Goal: Task Accomplishment & Management: Use online tool/utility

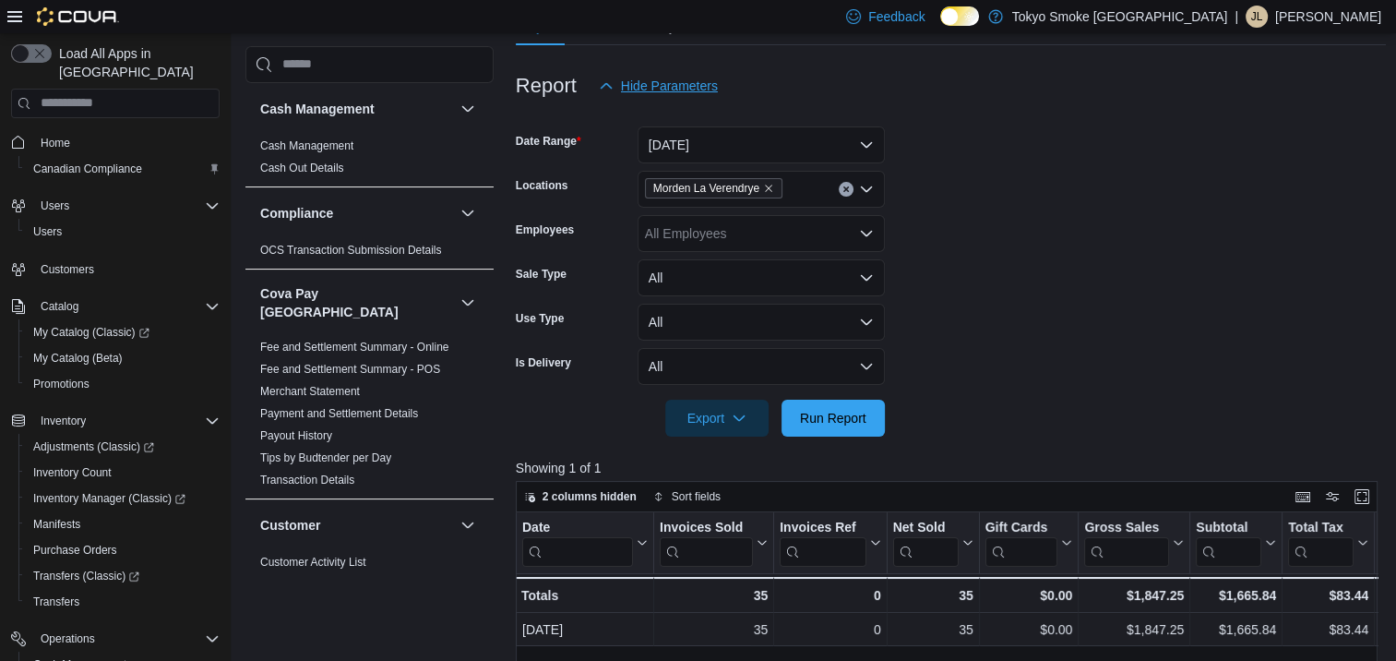
scroll to position [1496, 0]
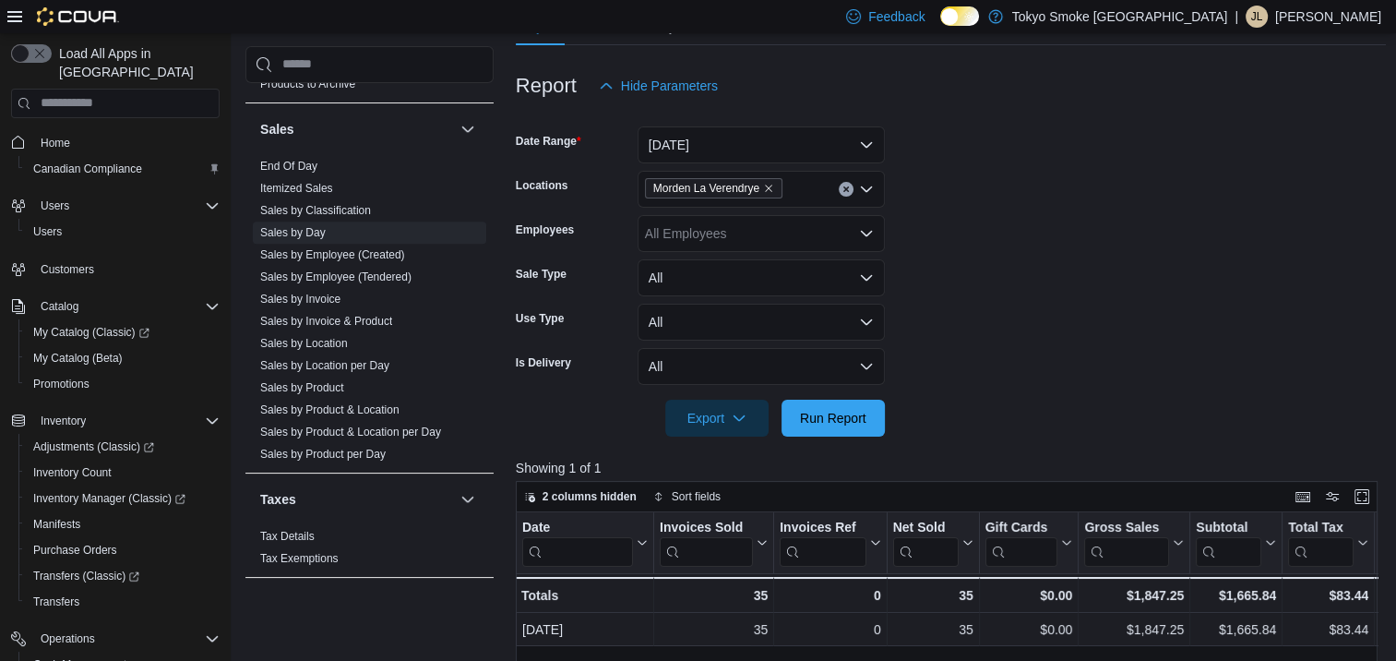
click at [838, 188] on div "Morden La Verendrye" at bounding box center [761, 189] width 247 height 37
drag, startPoint x: 838, startPoint y: 188, endPoint x: 893, endPoint y: 240, distance: 75.7
click at [1118, 310] on form "Date Range [DATE] Locations [GEOGRAPHIC_DATA] [GEOGRAPHIC_DATA] Employees All E…" at bounding box center [951, 270] width 871 height 332
click at [847, 191] on icon "Clear input" at bounding box center [845, 188] width 7 height 7
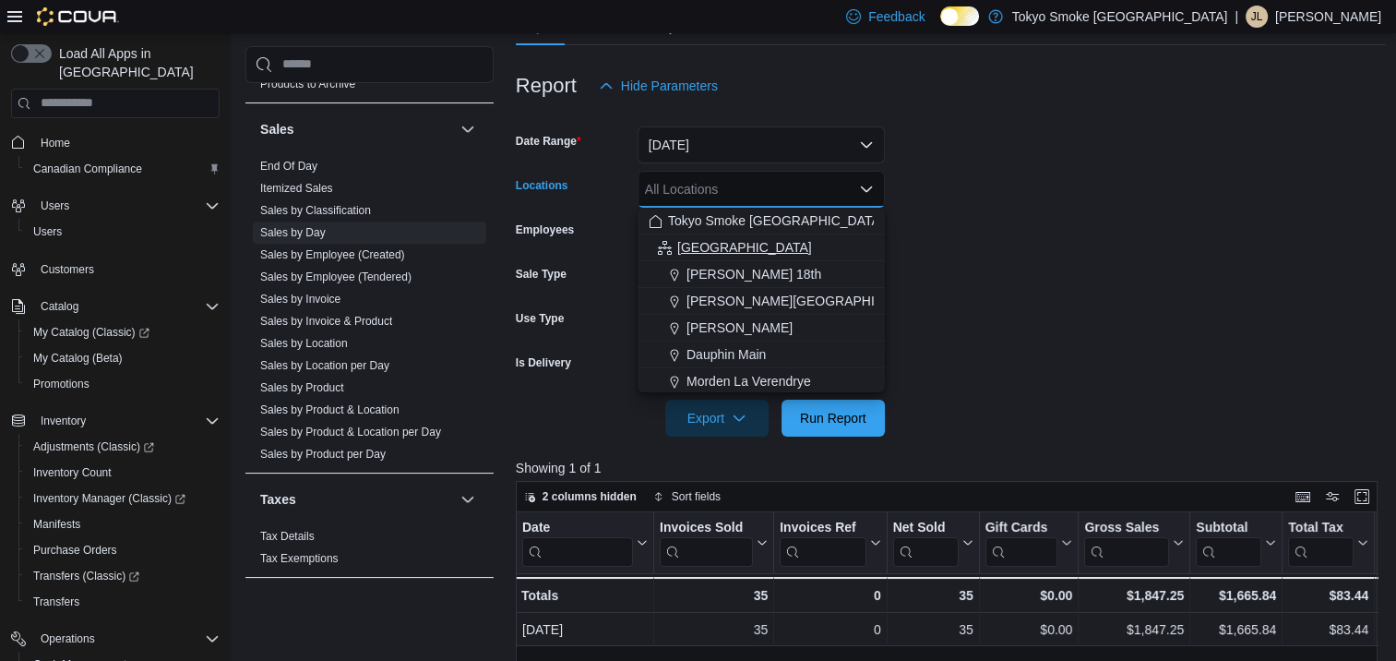
click at [720, 245] on span "[GEOGRAPHIC_DATA]" at bounding box center [744, 247] width 135 height 18
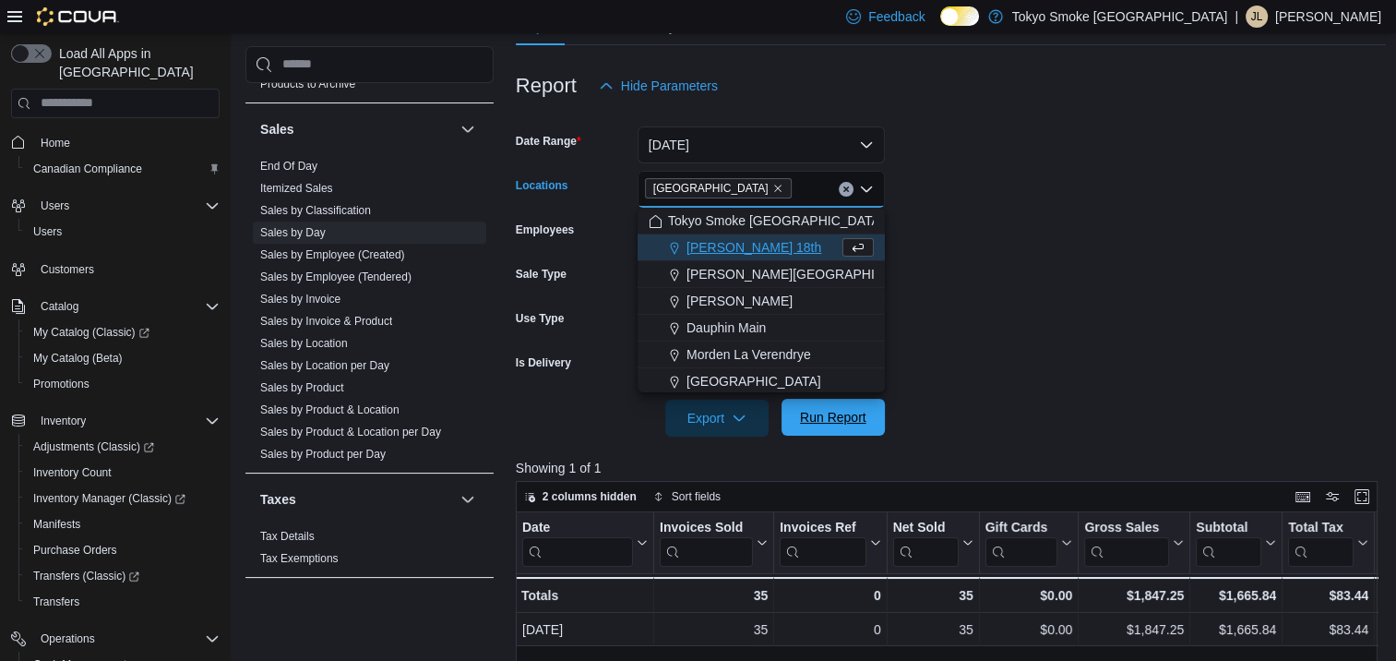
click at [853, 416] on span "Run Report" at bounding box center [833, 417] width 66 height 18
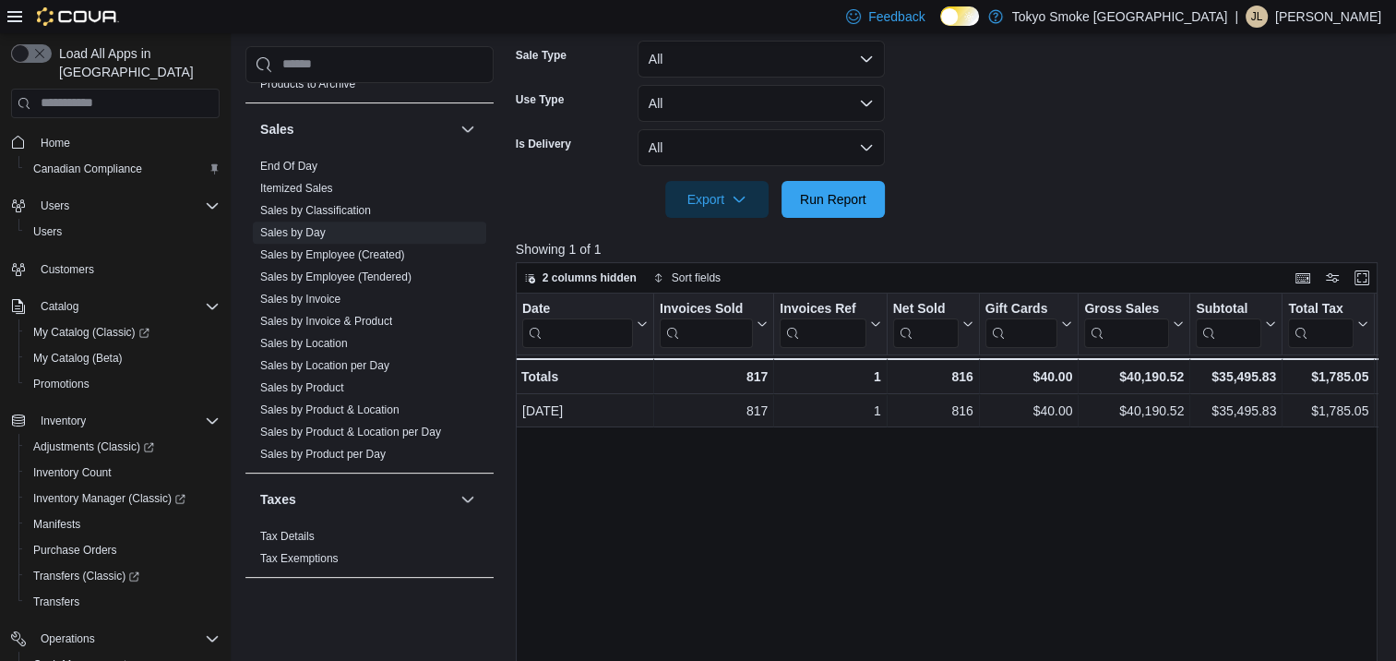
scroll to position [186, 0]
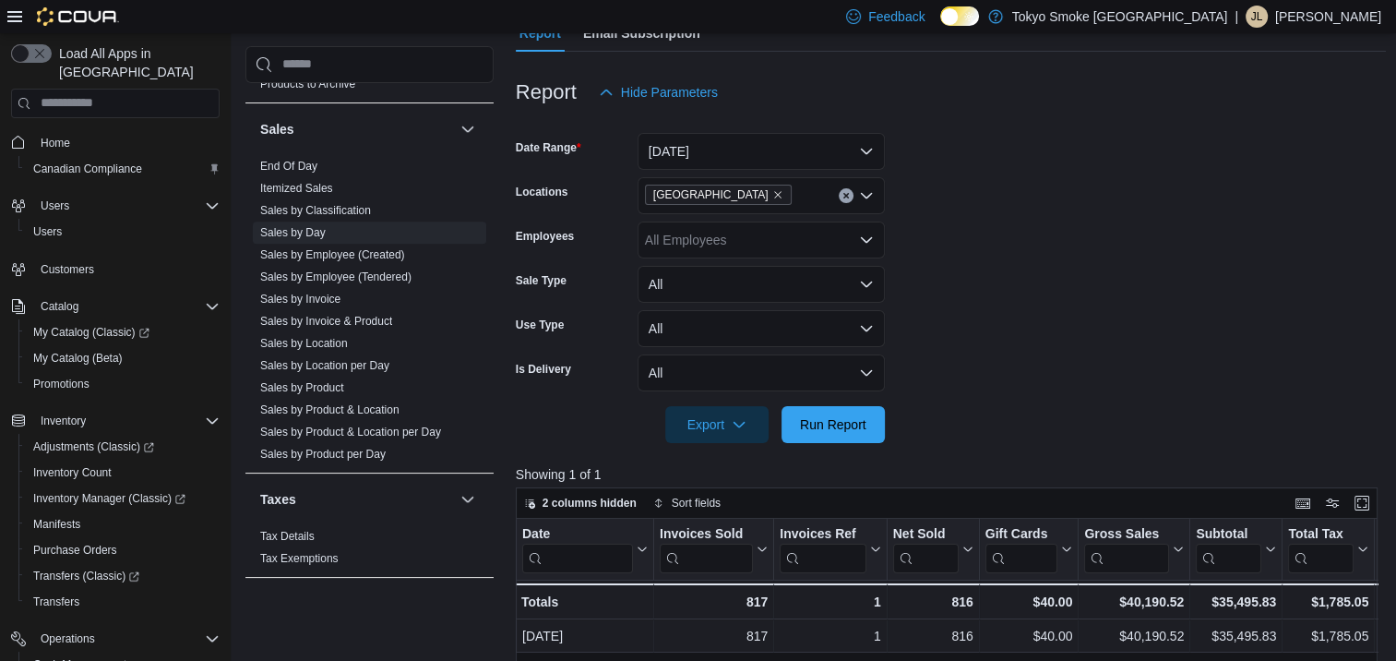
click at [845, 194] on icon "Clear input" at bounding box center [845, 195] width 5 height 5
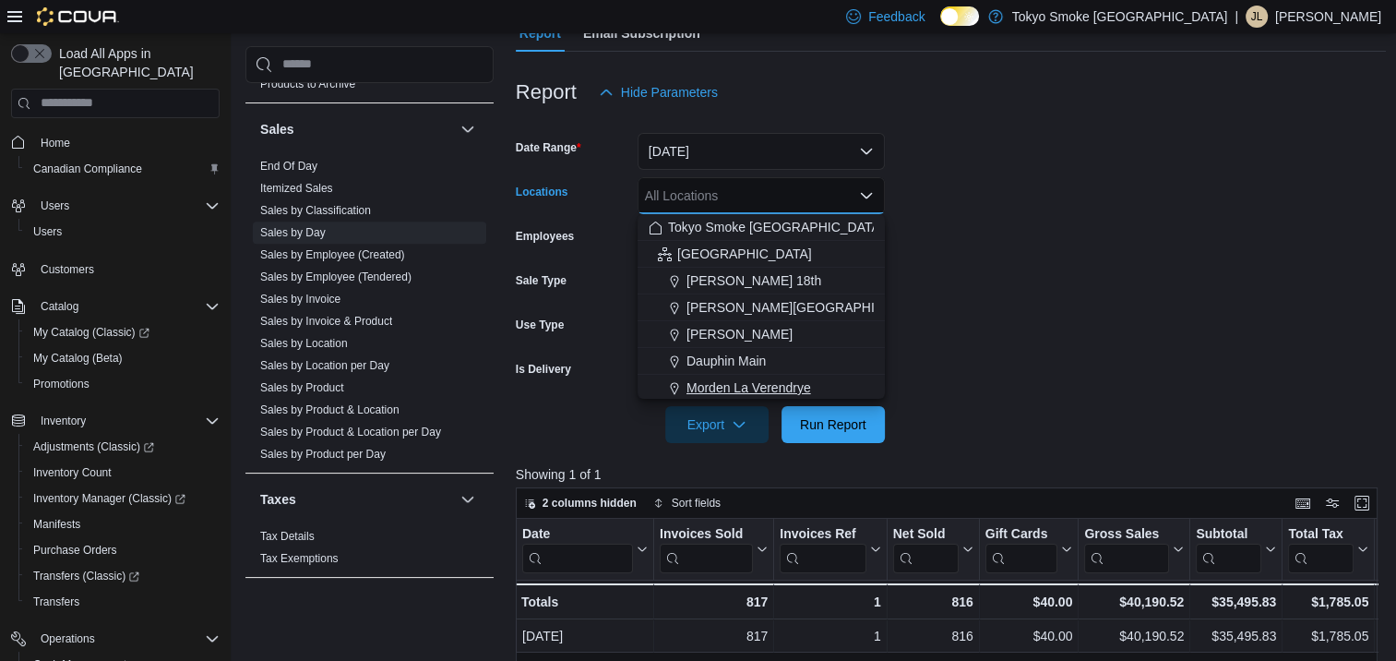
click at [786, 385] on span "Morden La Verendrye" at bounding box center [748, 387] width 125 height 18
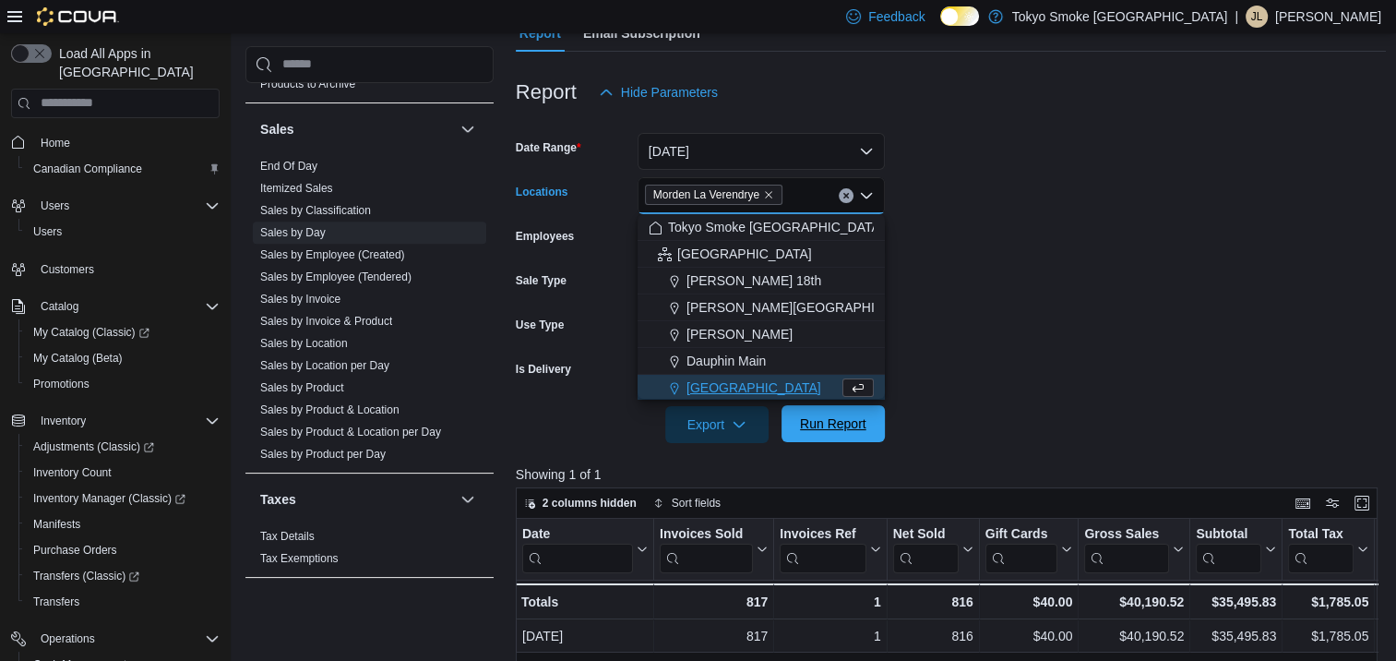
scroll to position [3, 0]
click at [809, 420] on span "Run Report" at bounding box center [833, 424] width 66 height 18
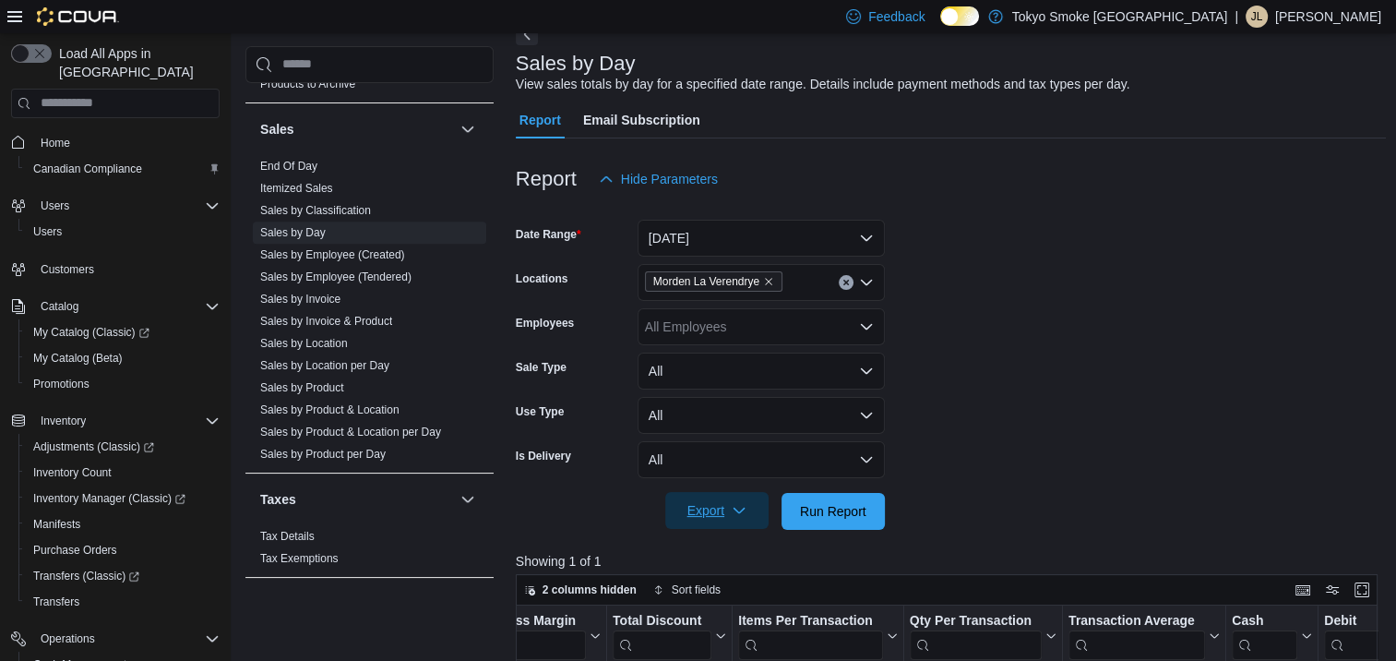
scroll to position [94, 0]
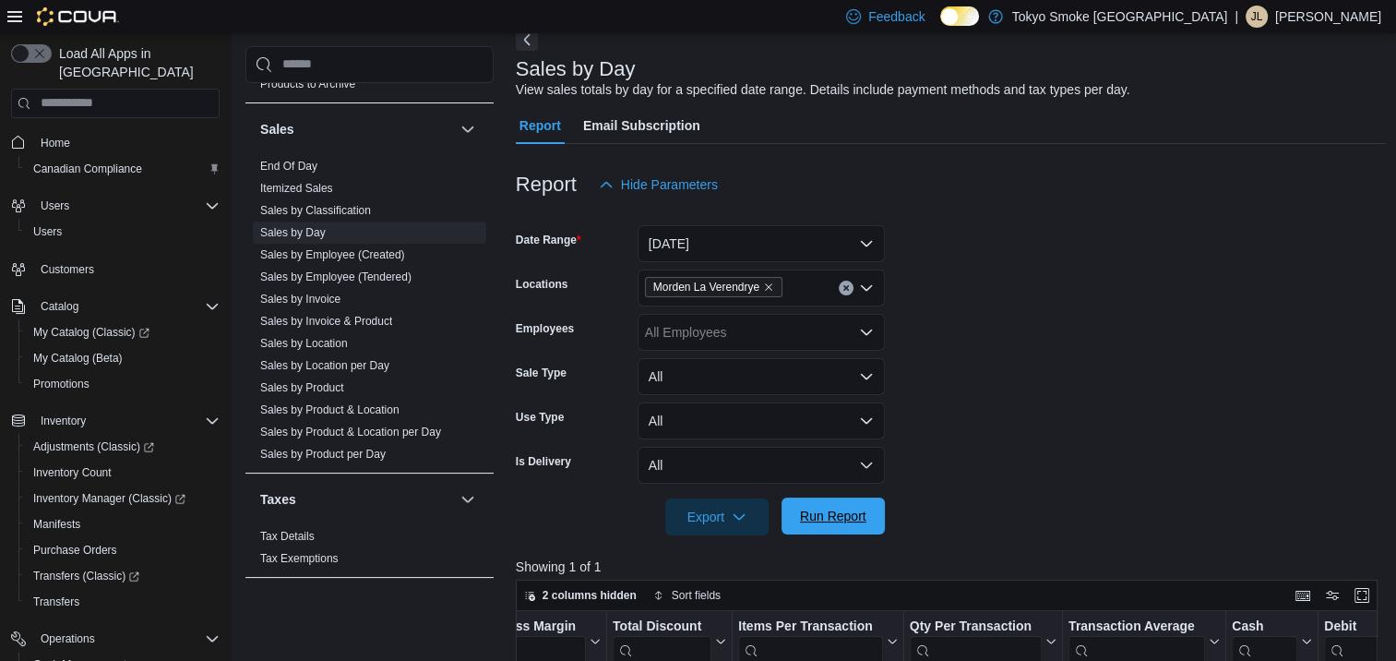
click at [816, 515] on span "Run Report" at bounding box center [833, 516] width 66 height 18
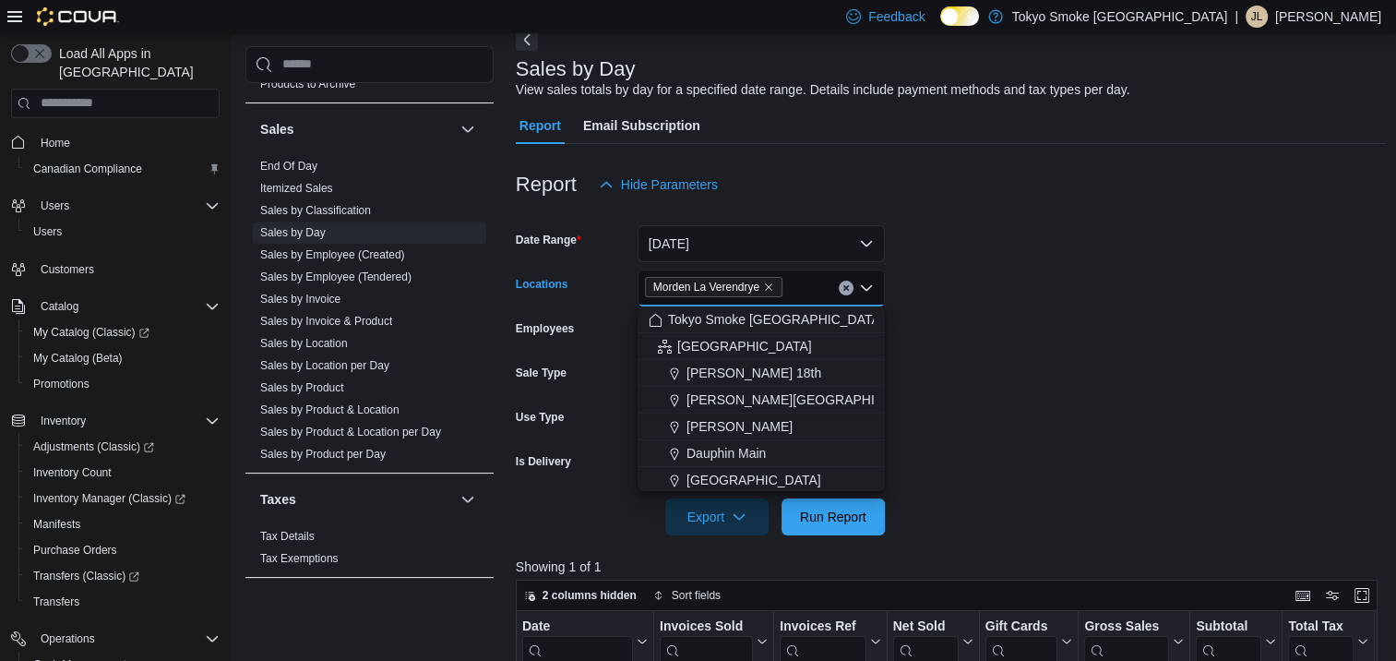
click at [792, 284] on input "Locations" at bounding box center [791, 288] width 2 height 22
click at [681, 346] on span "[GEOGRAPHIC_DATA]" at bounding box center [744, 346] width 135 height 18
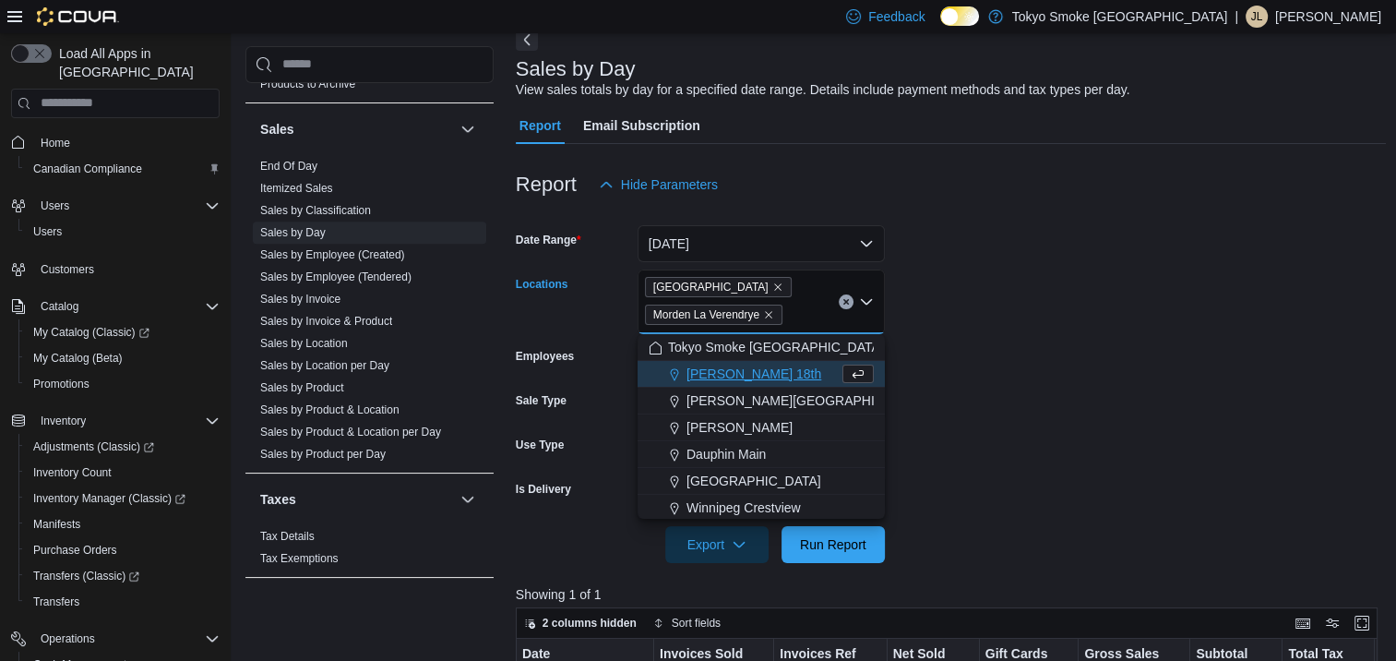
click at [848, 299] on icon "Clear input" at bounding box center [845, 301] width 5 height 5
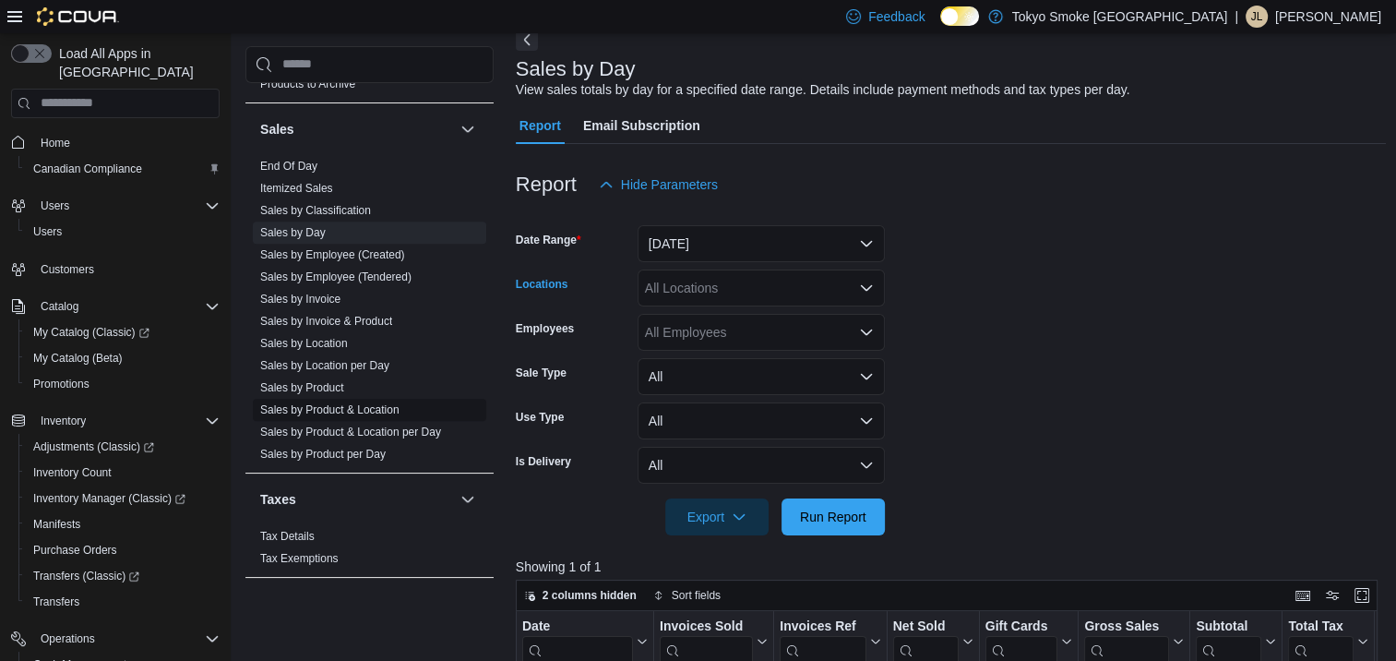
scroll to position [371, 0]
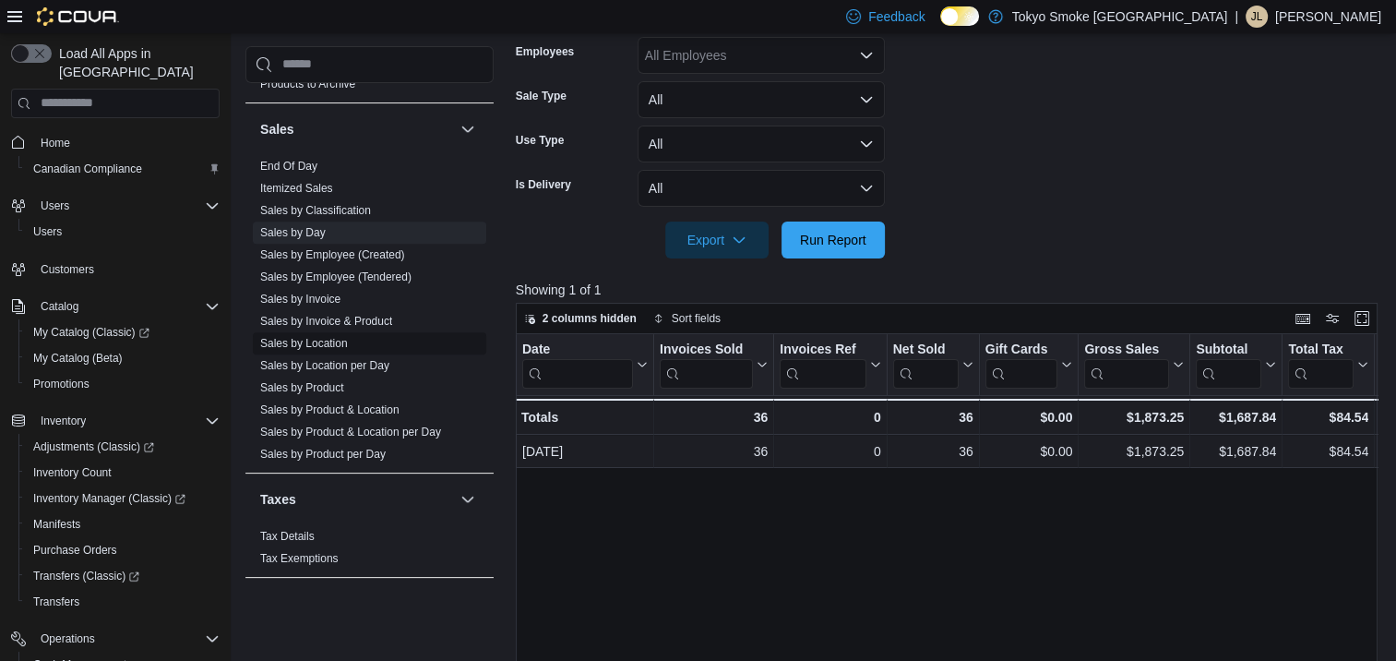
click at [347, 337] on link "Sales by Location" at bounding box center [304, 343] width 88 height 13
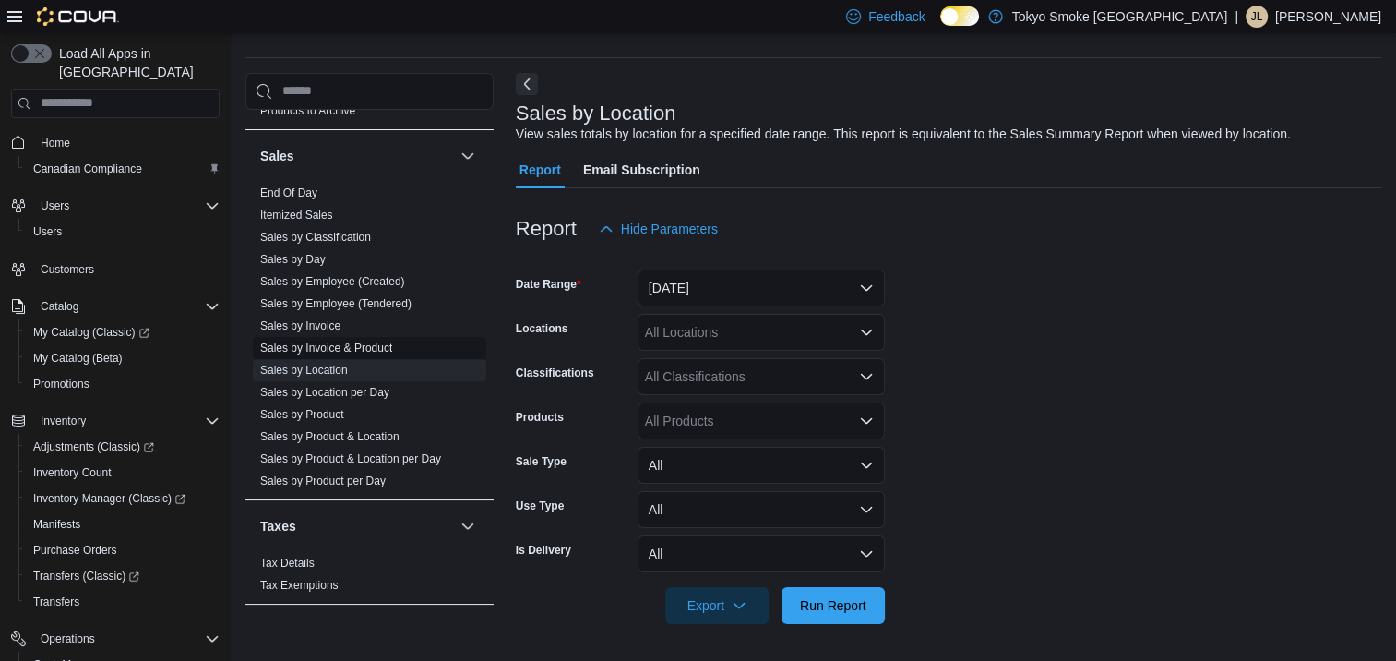
scroll to position [42, 0]
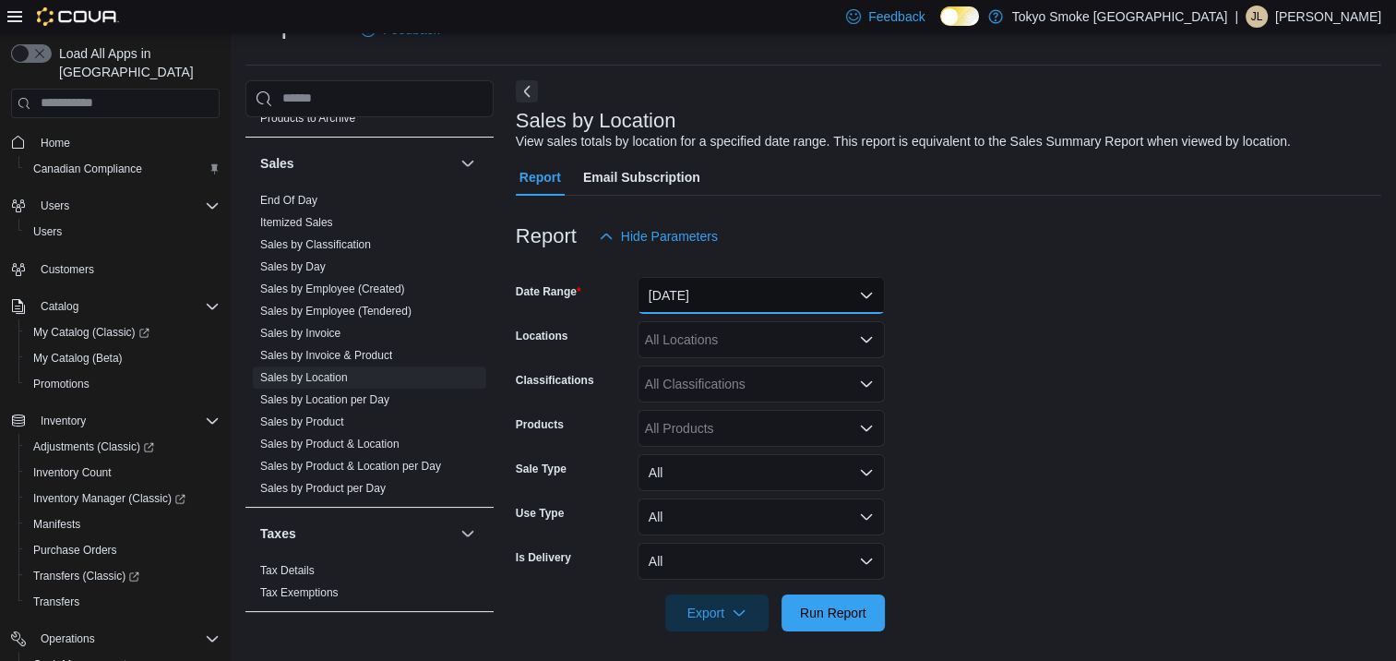
click at [712, 292] on button "[DATE]" at bounding box center [761, 295] width 247 height 37
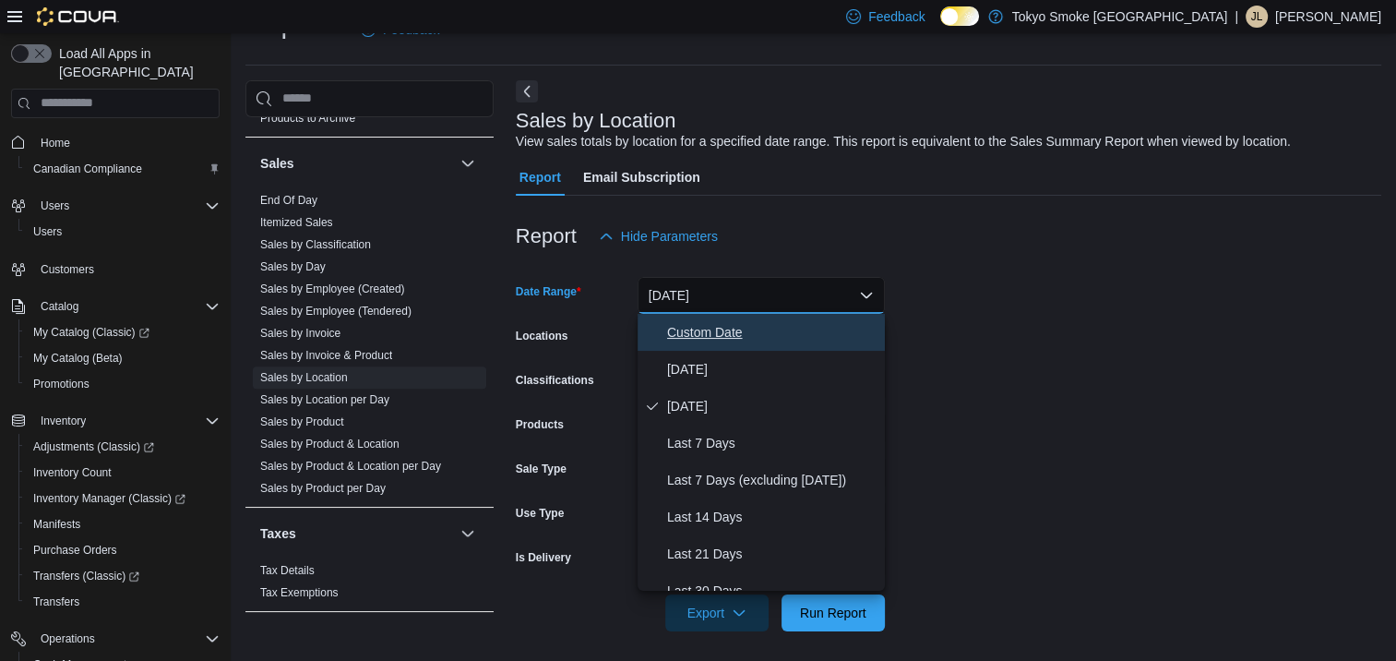
click at [711, 349] on button "Custom Date" at bounding box center [761, 332] width 247 height 37
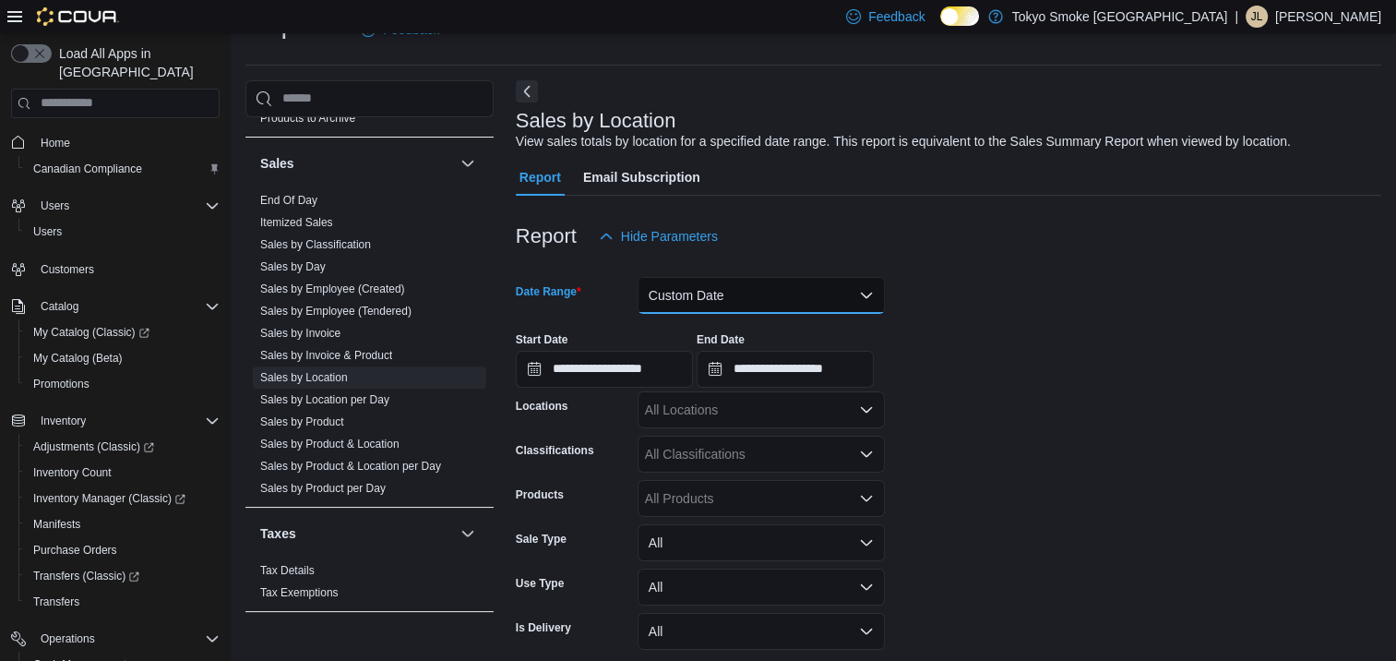
click at [817, 284] on button "Custom Date" at bounding box center [761, 295] width 247 height 37
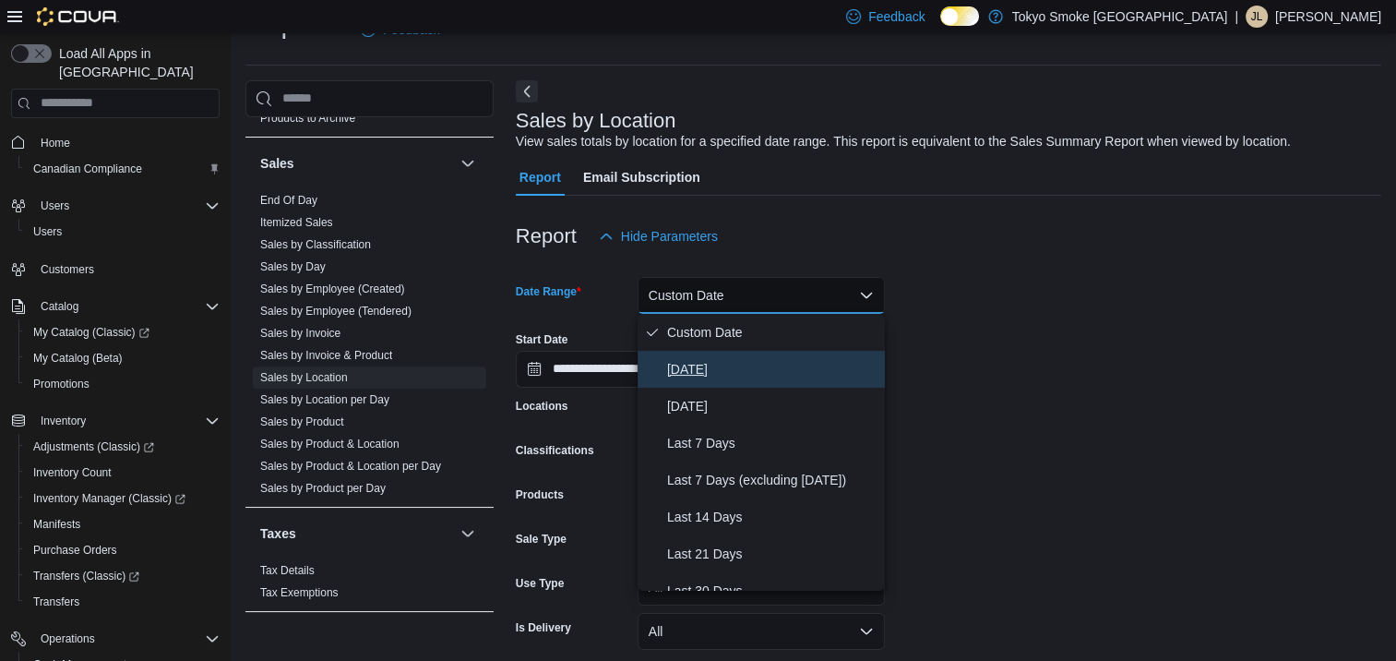
click at [731, 358] on span "[DATE]" at bounding box center [772, 369] width 210 height 22
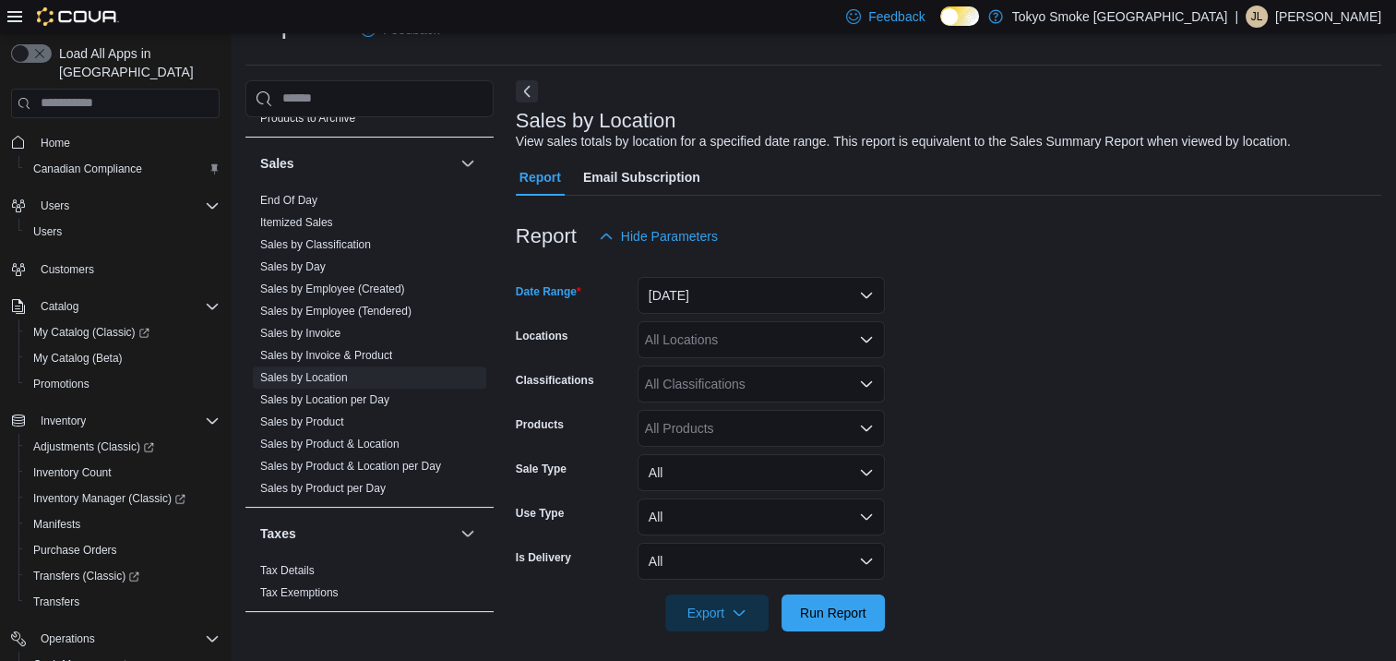
click at [748, 340] on div "All Locations" at bounding box center [761, 339] width 247 height 37
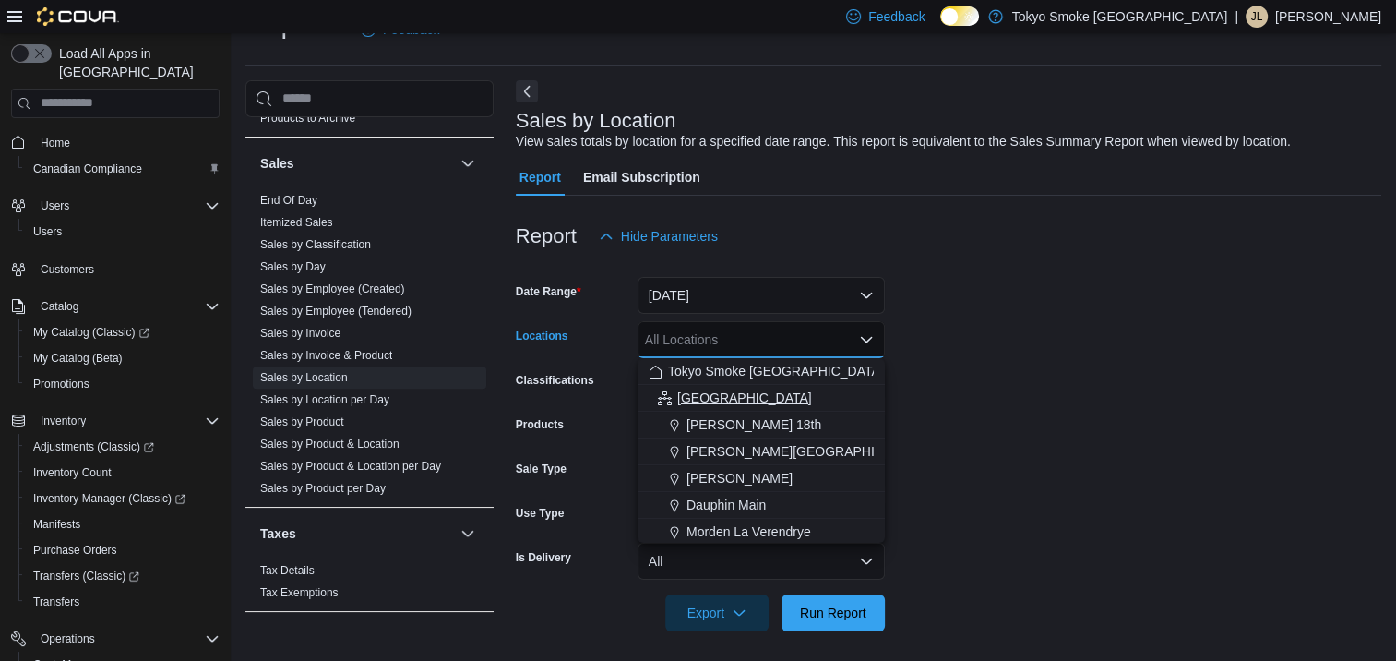
click at [722, 400] on span "[GEOGRAPHIC_DATA]" at bounding box center [744, 397] width 135 height 18
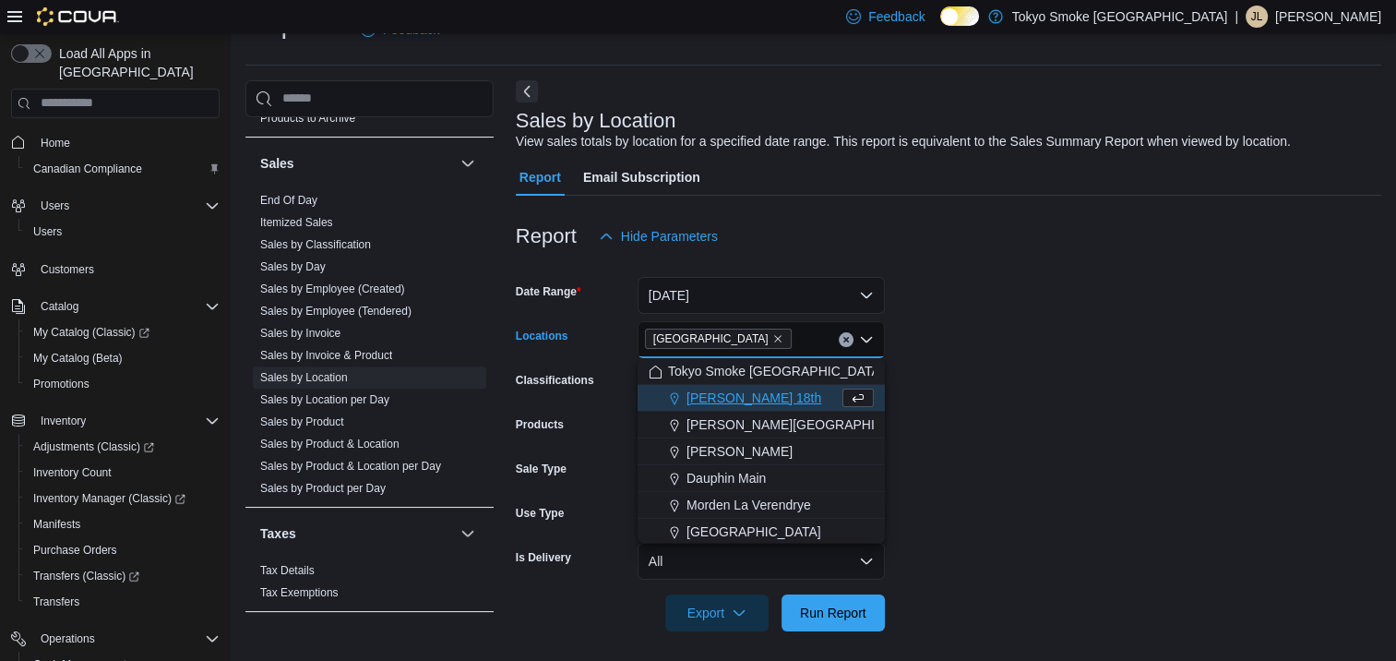
click at [875, 642] on div at bounding box center [948, 642] width 865 height 22
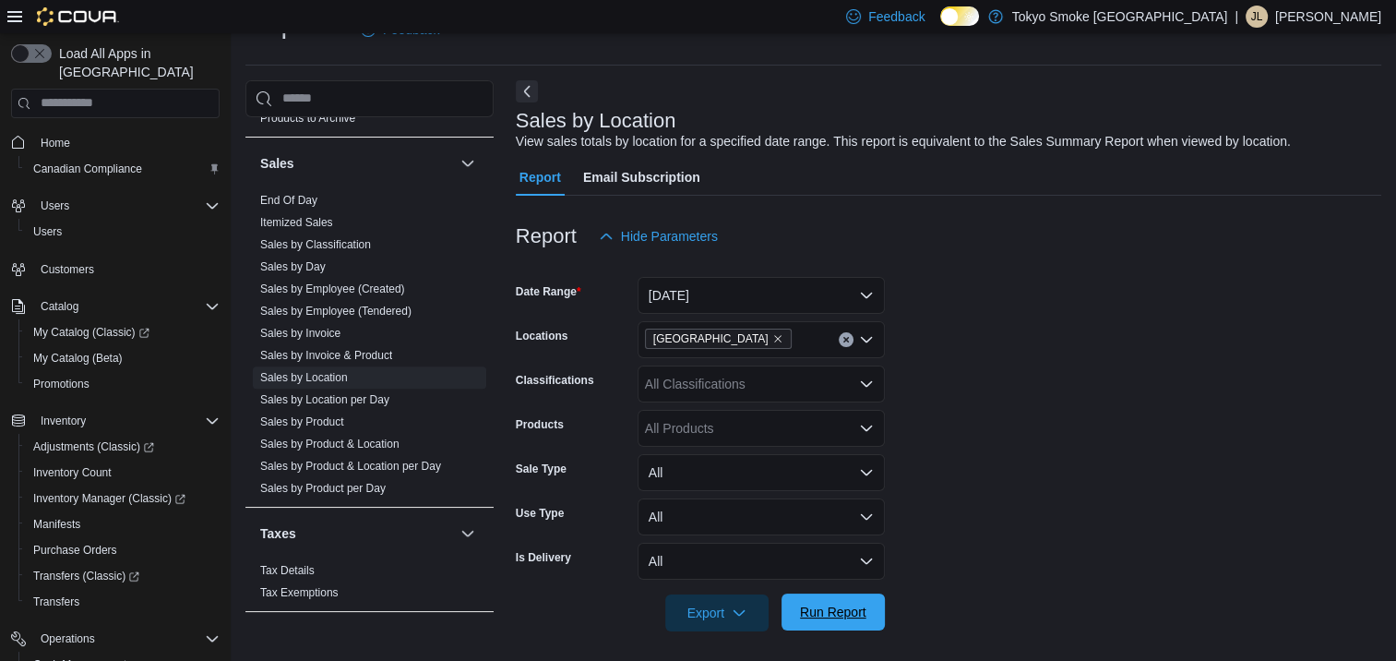
click at [870, 629] on span "Run Report" at bounding box center [833, 611] width 81 height 37
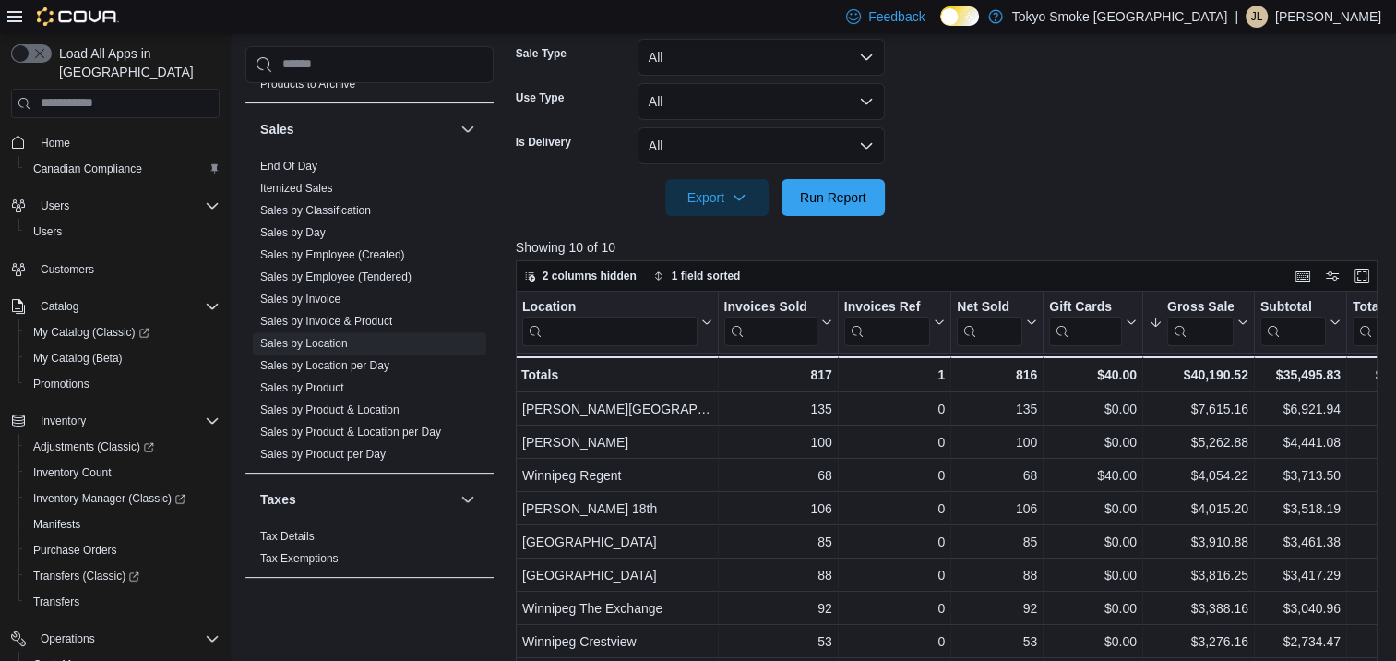
scroll to position [231, 0]
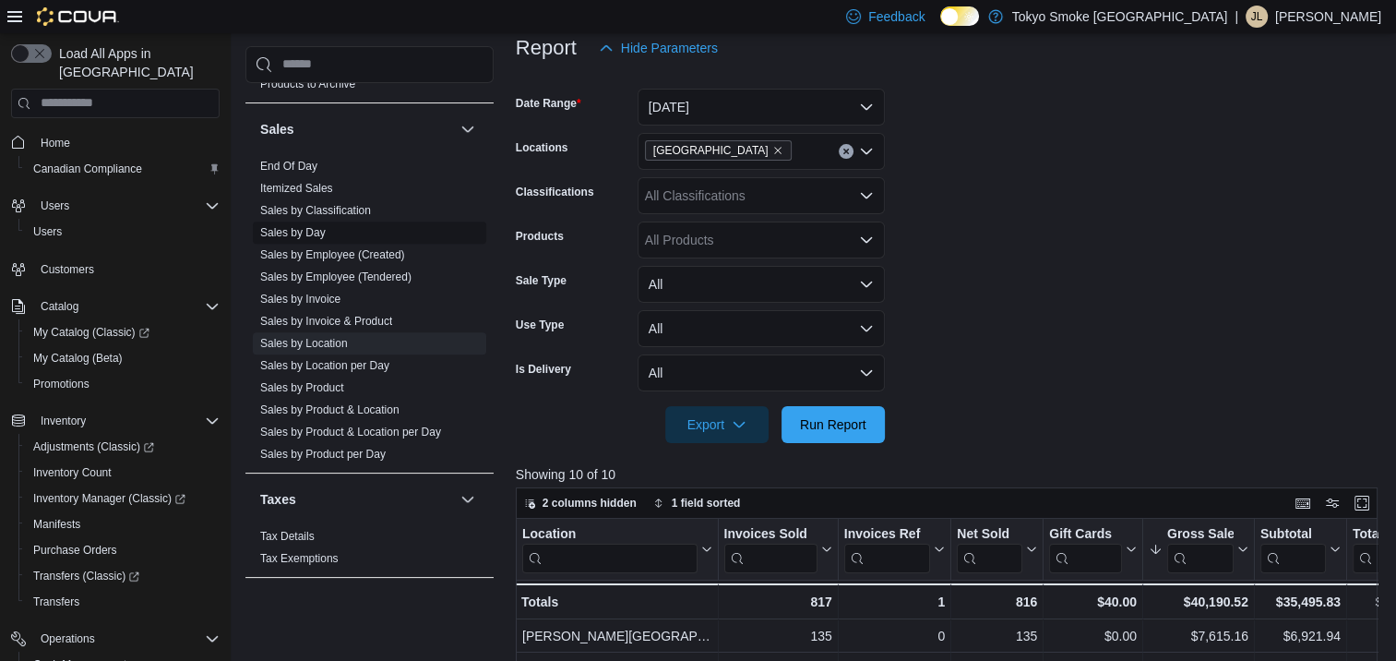
click at [317, 226] on link "Sales by Day" at bounding box center [293, 232] width 66 height 13
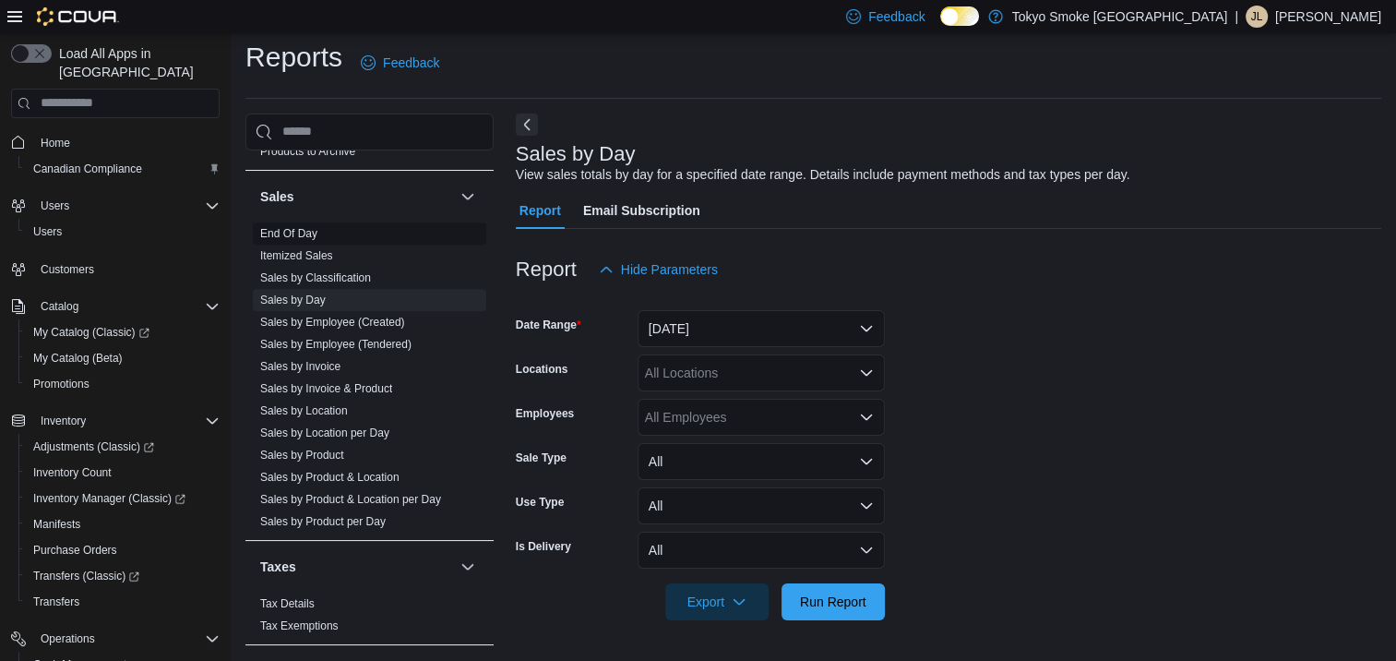
scroll to position [8, 0]
click at [679, 340] on button "[DATE]" at bounding box center [761, 329] width 247 height 37
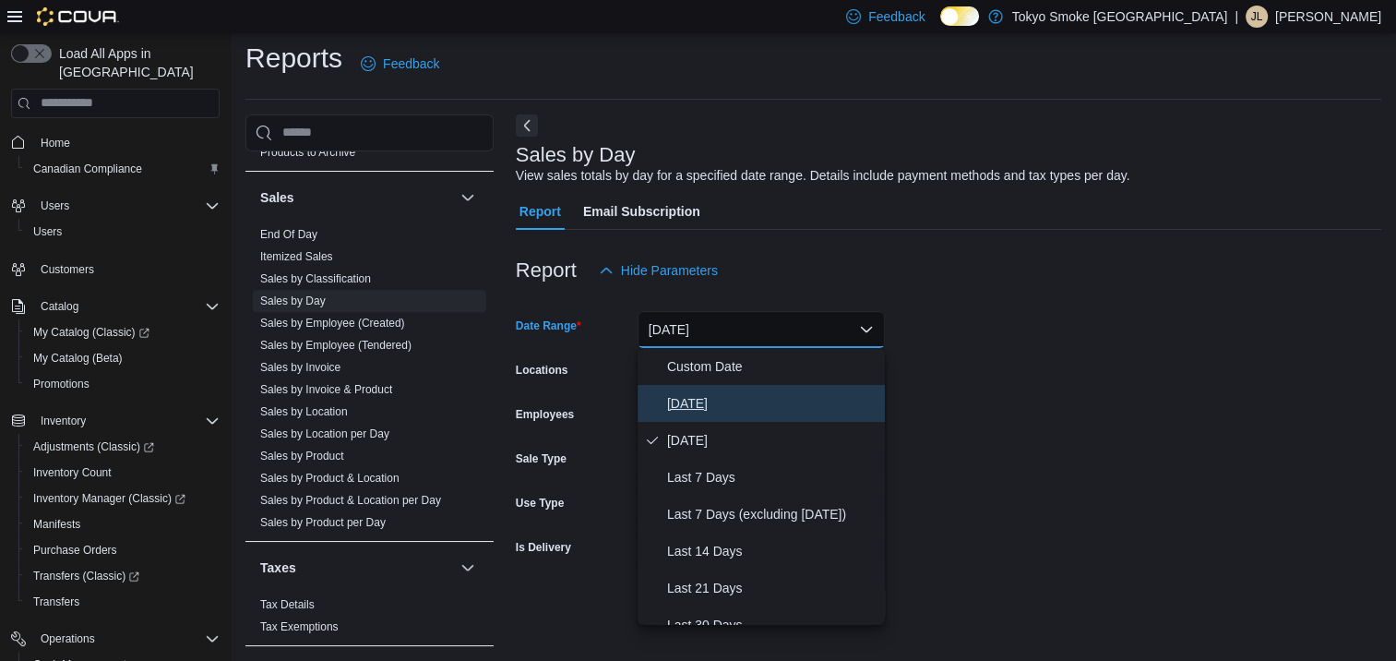
click at [686, 389] on button "[DATE]" at bounding box center [761, 403] width 247 height 37
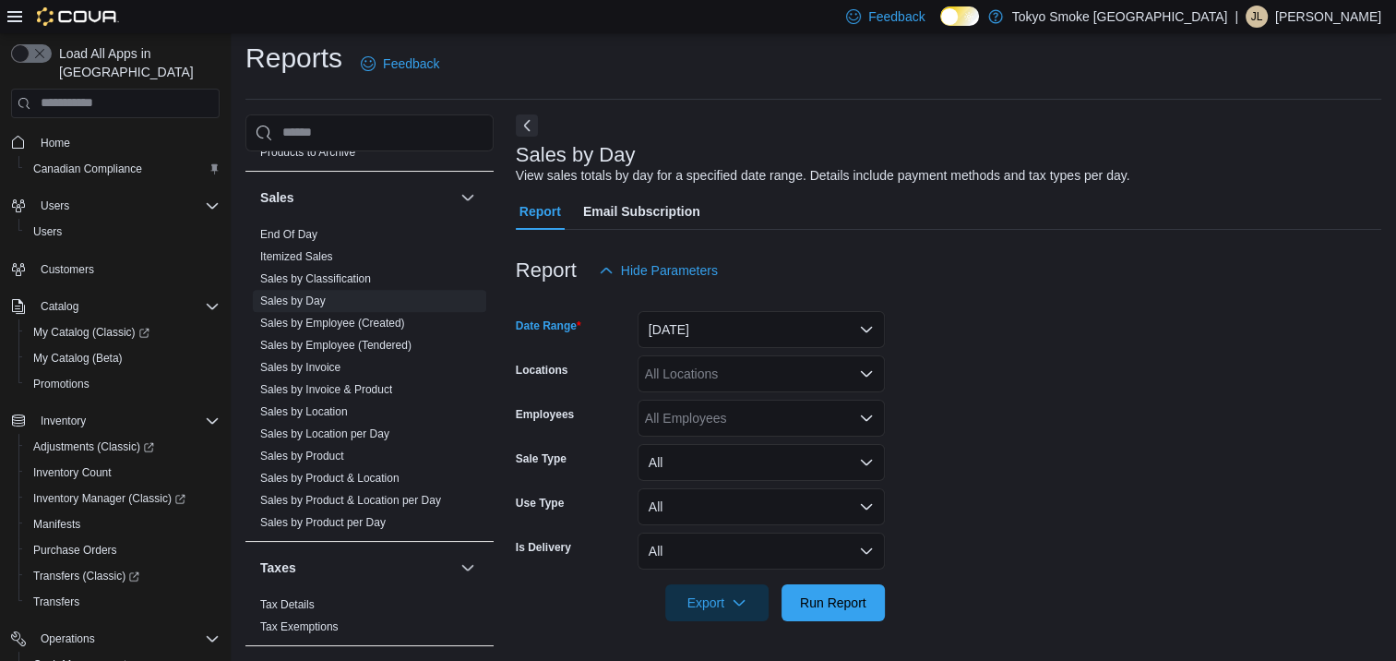
click at [694, 375] on div "All Locations" at bounding box center [761, 373] width 247 height 37
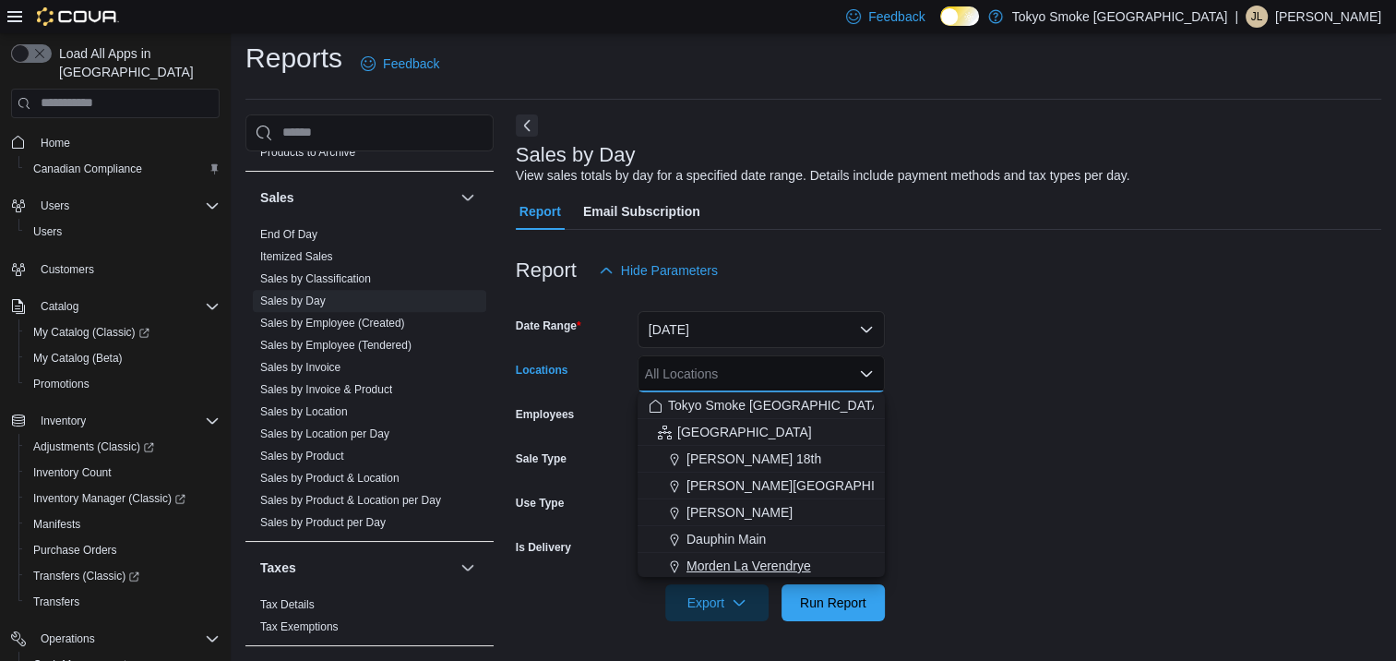
click at [698, 567] on span "Morden La Verendrye" at bounding box center [748, 565] width 125 height 18
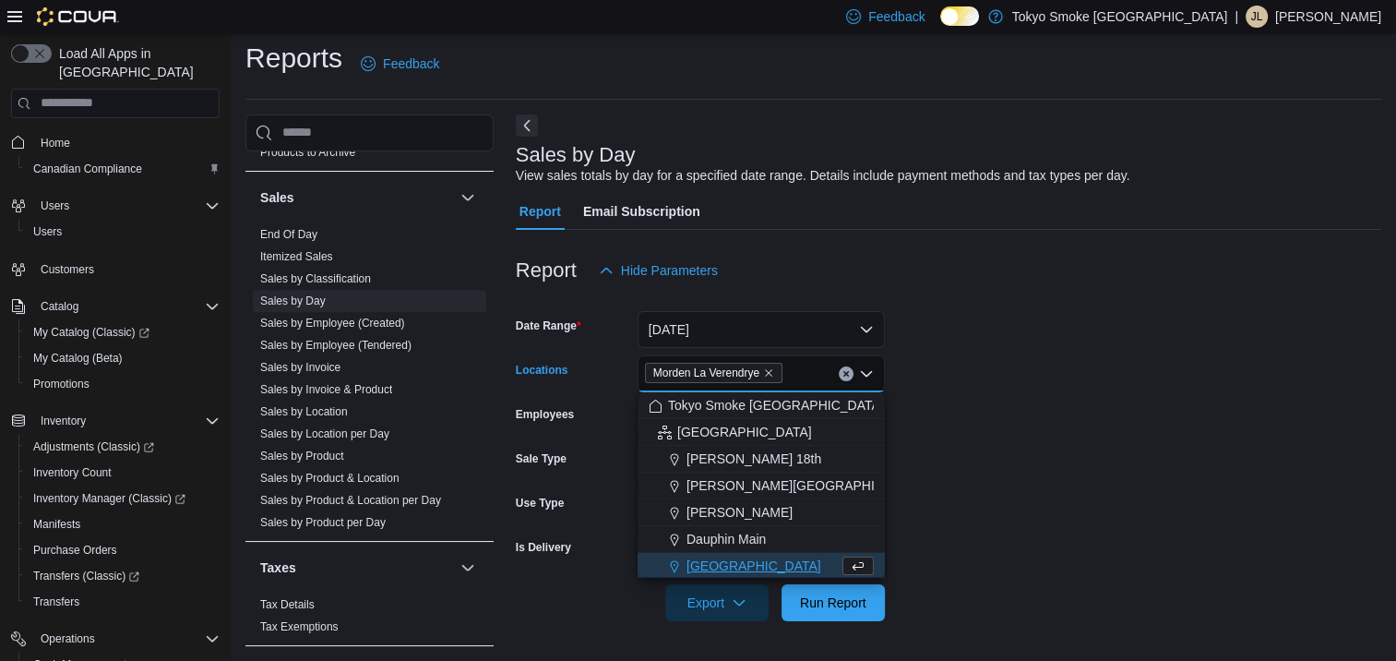
scroll to position [3, 0]
click at [875, 598] on button "Run Report" at bounding box center [833, 601] width 103 height 37
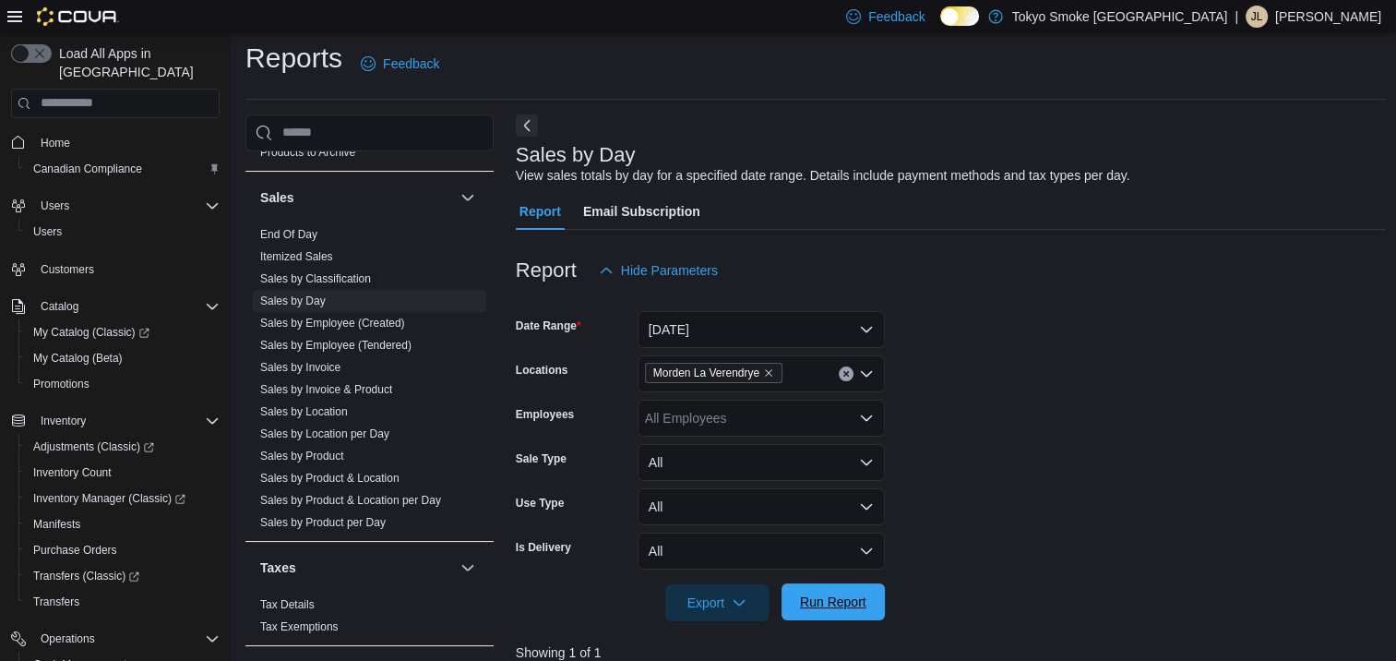
click at [834, 602] on span "Run Report" at bounding box center [833, 601] width 66 height 18
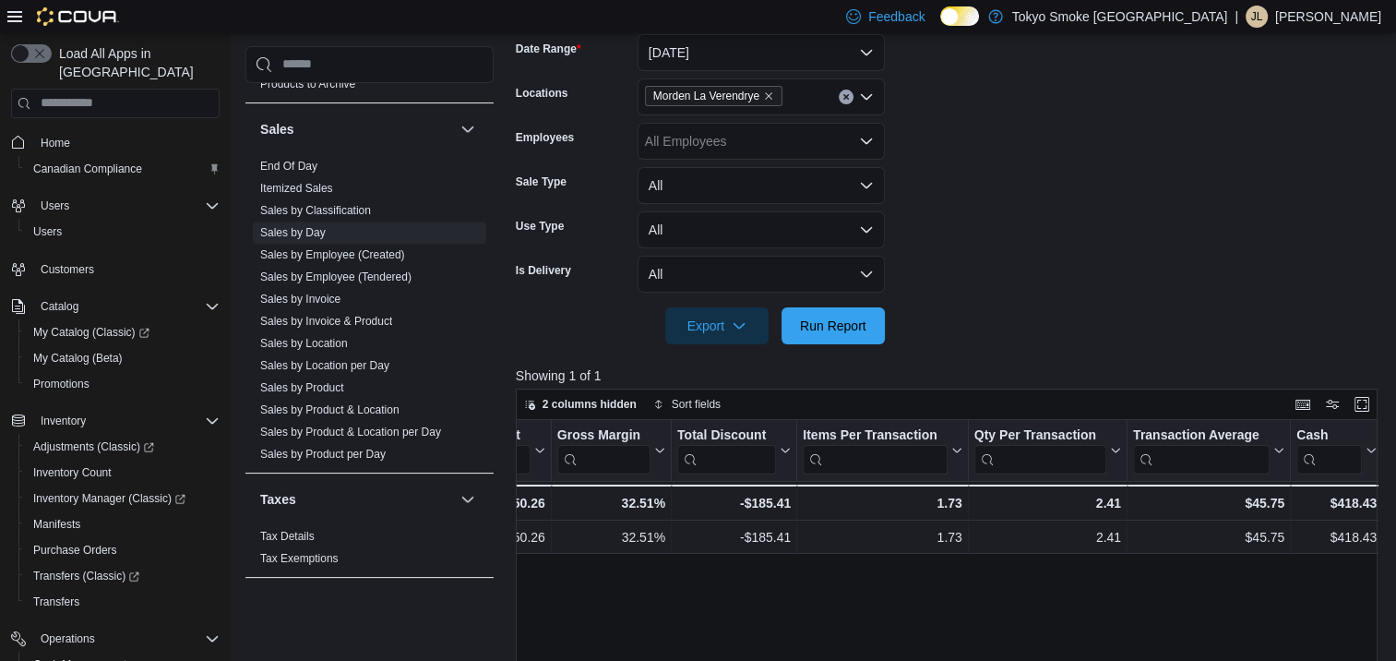
scroll to position [0, 1155]
click at [866, 325] on span "Run Report" at bounding box center [833, 324] width 81 height 37
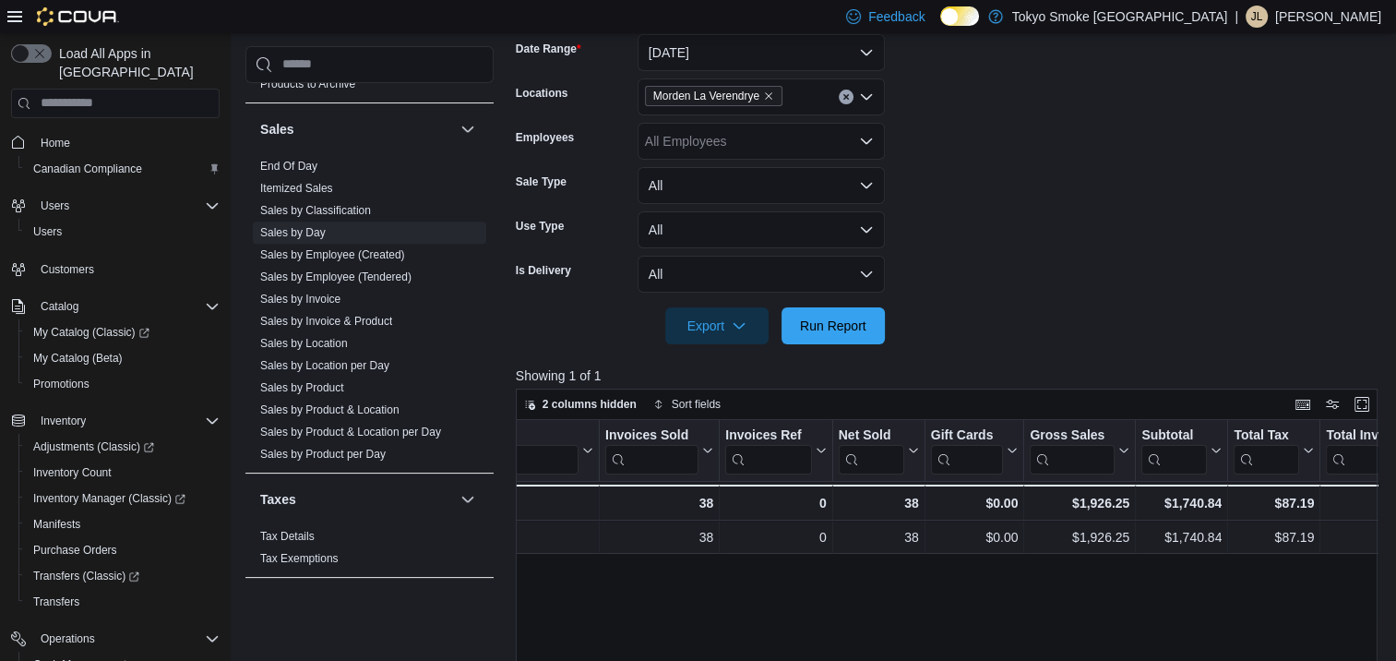
scroll to position [0, 0]
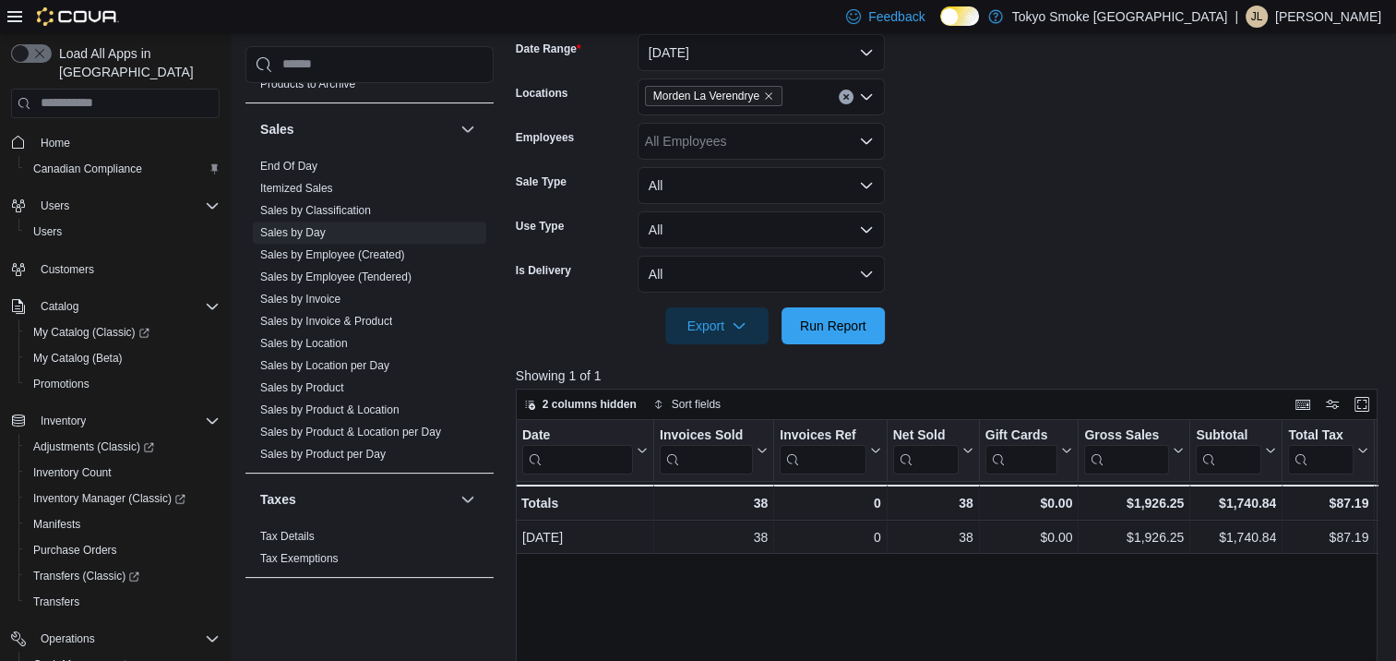
drag, startPoint x: 774, startPoint y: 573, endPoint x: 1189, endPoint y: 328, distance: 482.3
click at [1264, 341] on form "Date Range [DATE] Locations [GEOGRAPHIC_DATA] [GEOGRAPHIC_DATA] Employees All E…" at bounding box center [951, 178] width 871 height 332
click at [820, 317] on span "Run Report" at bounding box center [833, 325] width 66 height 18
click at [803, 341] on span "Run Report" at bounding box center [833, 324] width 81 height 37
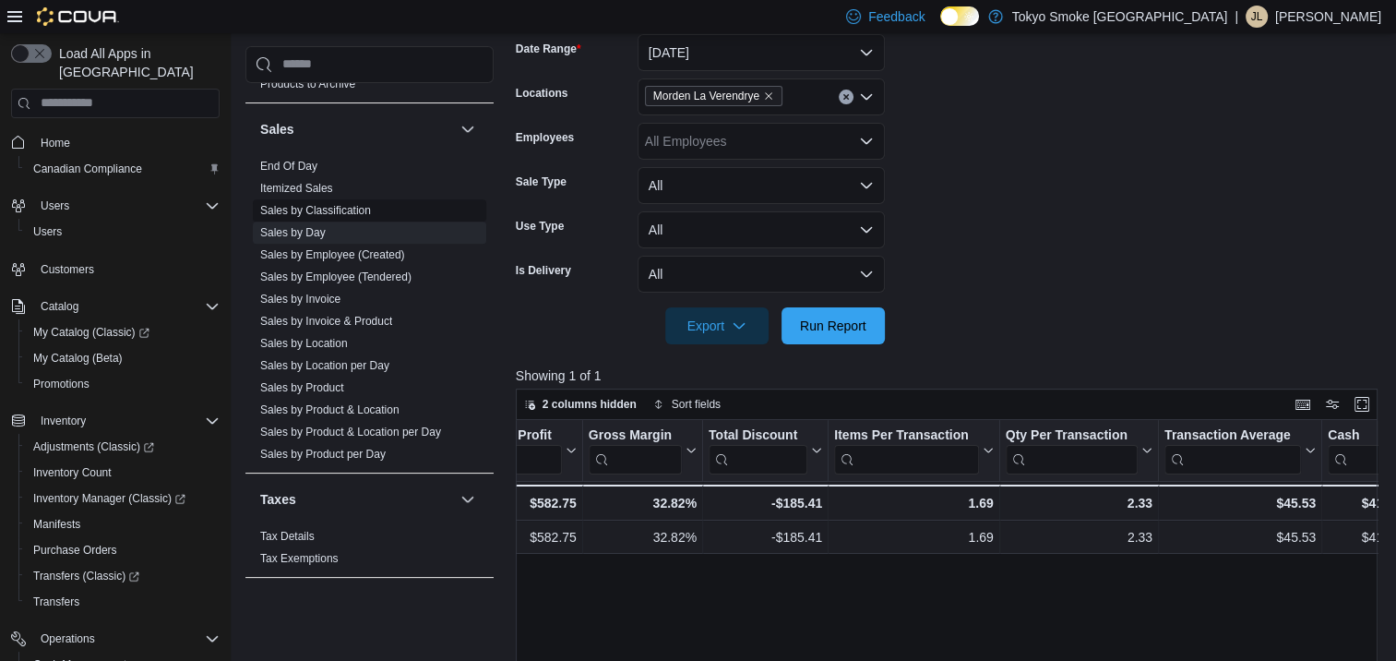
scroll to position [1219, 0]
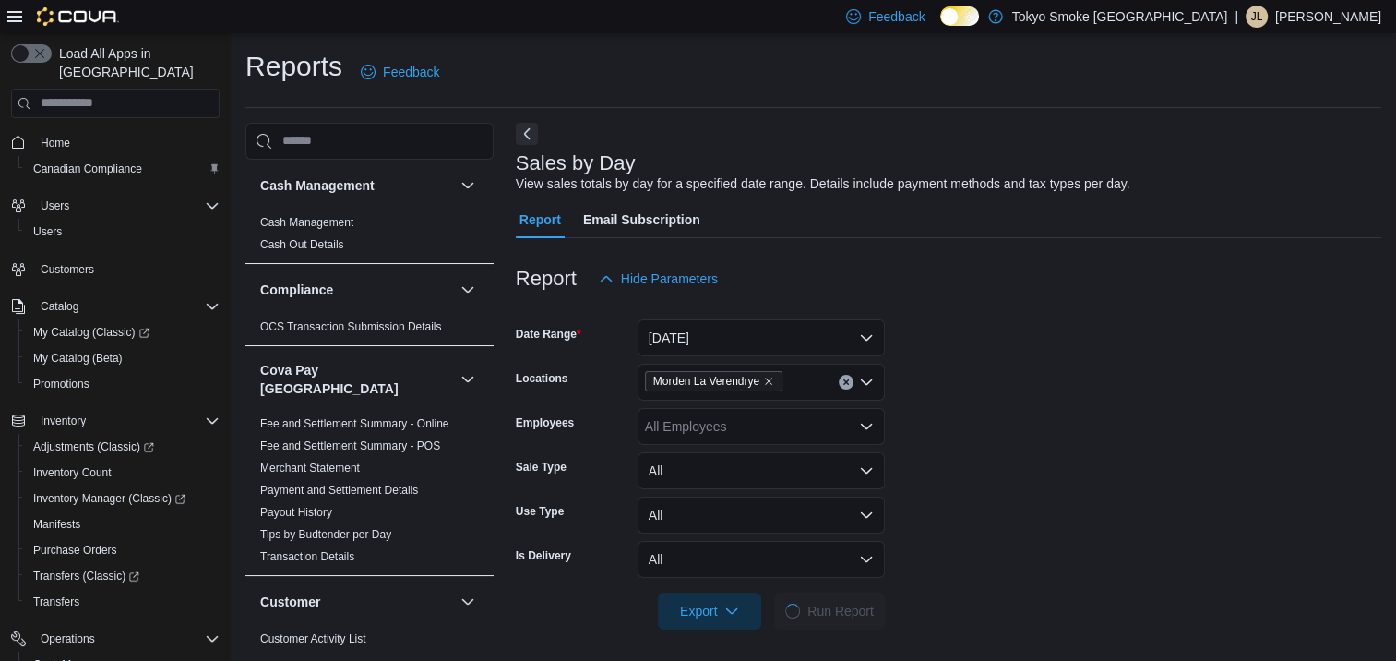
scroll to position [8, 0]
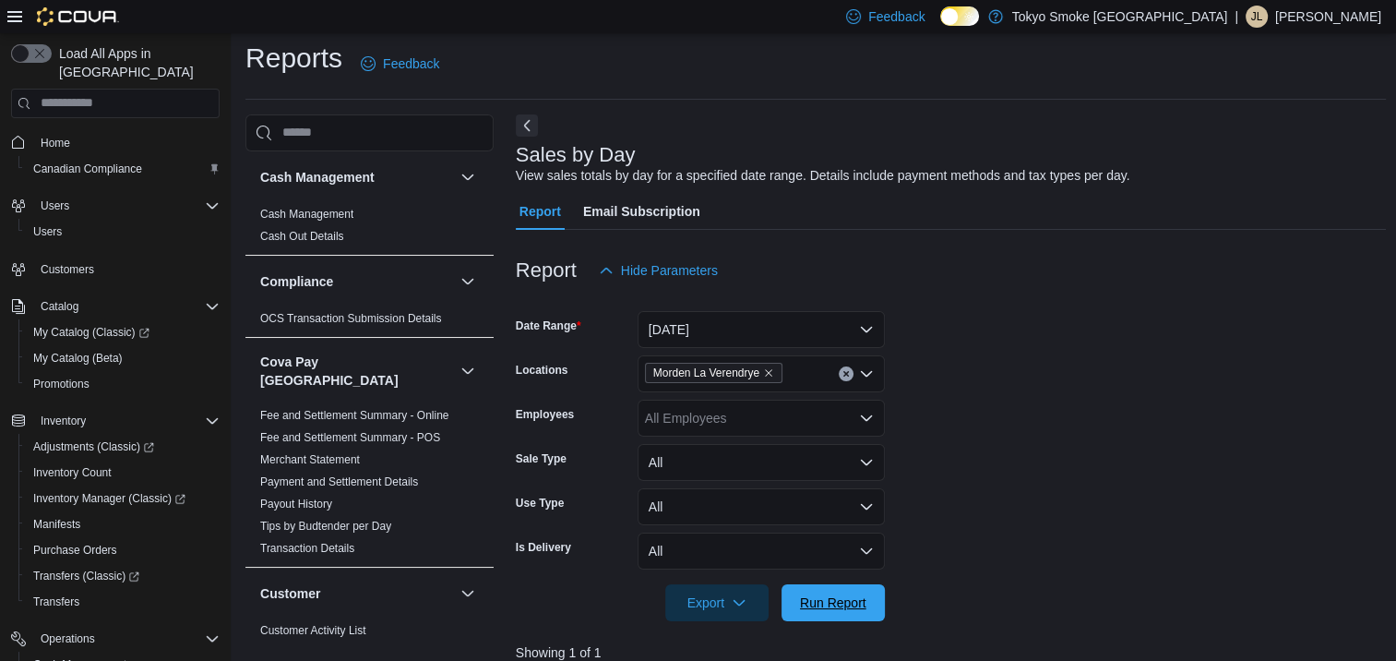
click at [853, 605] on span "Run Report" at bounding box center [833, 602] width 66 height 18
click at [853, 601] on span "Run Report" at bounding box center [833, 602] width 66 height 18
click at [66, 24] on img at bounding box center [78, 16] width 82 height 18
click at [66, 16] on img at bounding box center [78, 16] width 82 height 18
